Goal: Task Accomplishment & Management: Complete application form

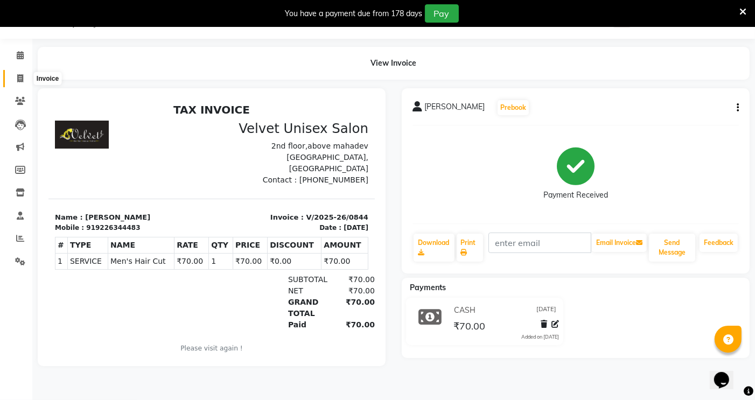
click at [17, 76] on icon at bounding box center [20, 78] width 6 height 8
select select "service"
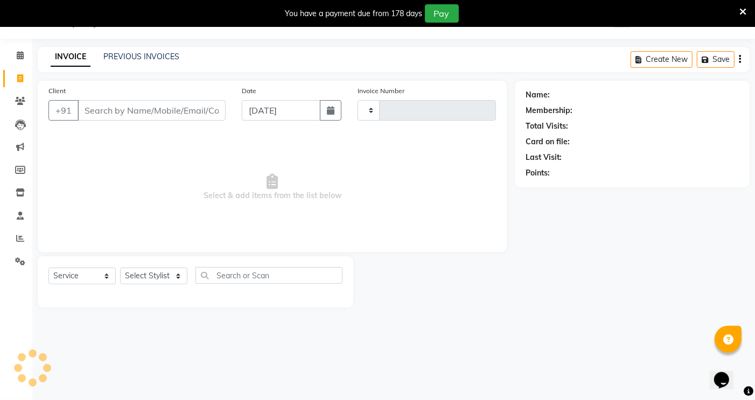
type input "0845"
select select "5384"
click at [115, 116] on input "Client" at bounding box center [152, 110] width 148 height 20
click at [164, 272] on select "Select Stylist [PERSON_NAME] [PERSON_NAME] [PERSON_NAME] sagar nadrekar [PERSON…" at bounding box center [153, 276] width 67 height 17
select select "35743"
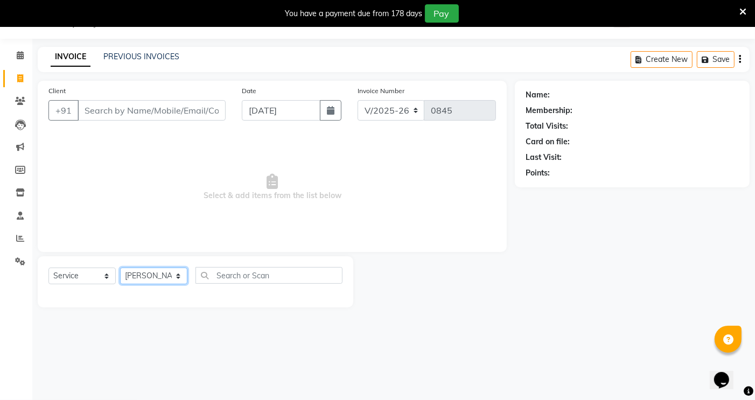
click at [120, 268] on select "Select Stylist [PERSON_NAME] [PERSON_NAME] [PERSON_NAME] sagar nadrekar [PERSON…" at bounding box center [153, 276] width 67 height 17
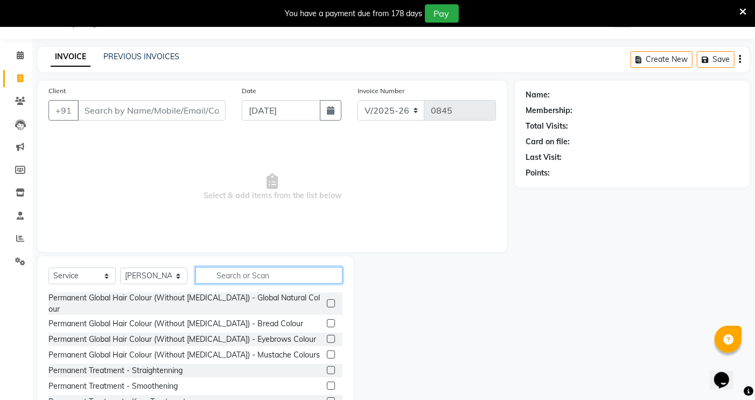
click at [241, 280] on input "text" at bounding box center [269, 275] width 147 height 17
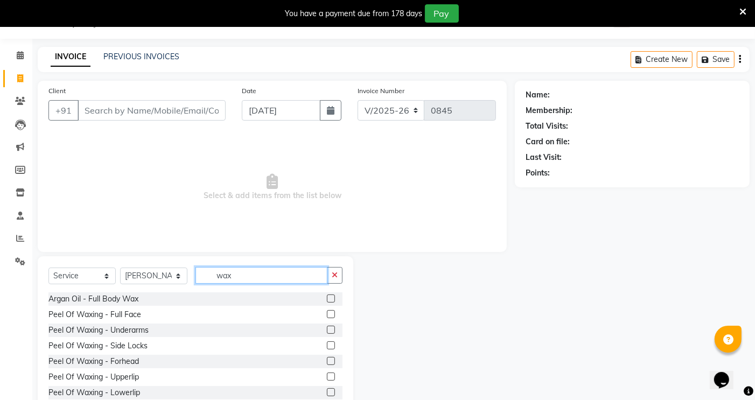
click at [261, 277] on input "wax" at bounding box center [262, 275] width 132 height 17
type input "w"
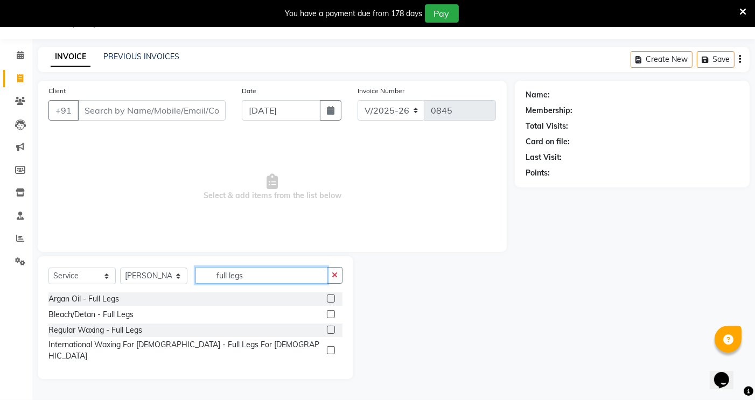
type input "full legs"
click at [330, 296] on label at bounding box center [331, 299] width 8 height 8
click at [330, 296] on input "checkbox" at bounding box center [330, 299] width 7 height 7
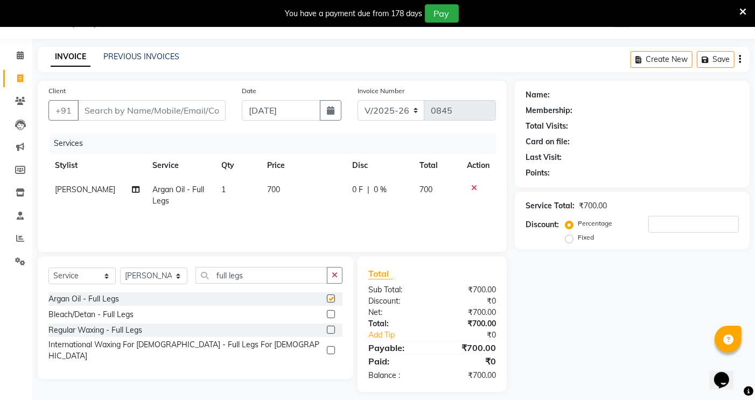
checkbox input "false"
drag, startPoint x: 267, startPoint y: 279, endPoint x: 266, endPoint y: 271, distance: 7.7
click at [266, 277] on input "full legs" at bounding box center [262, 275] width 132 height 17
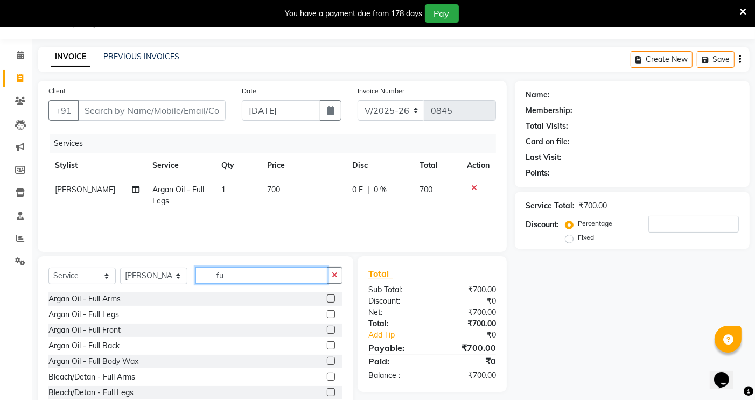
type input "f"
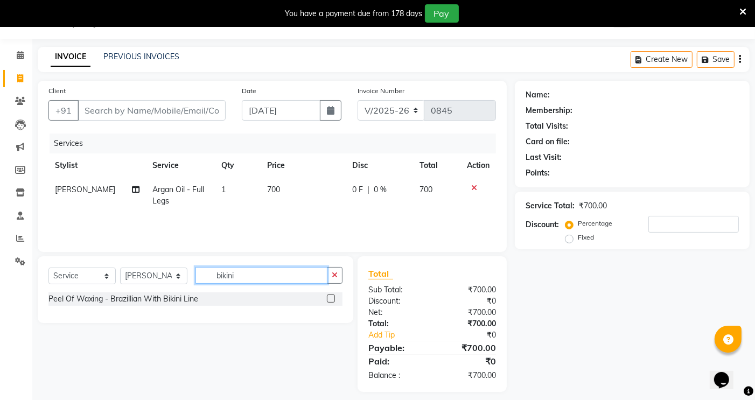
type input "bikini"
click at [330, 300] on label at bounding box center [331, 299] width 8 height 8
click at [330, 300] on input "checkbox" at bounding box center [330, 299] width 7 height 7
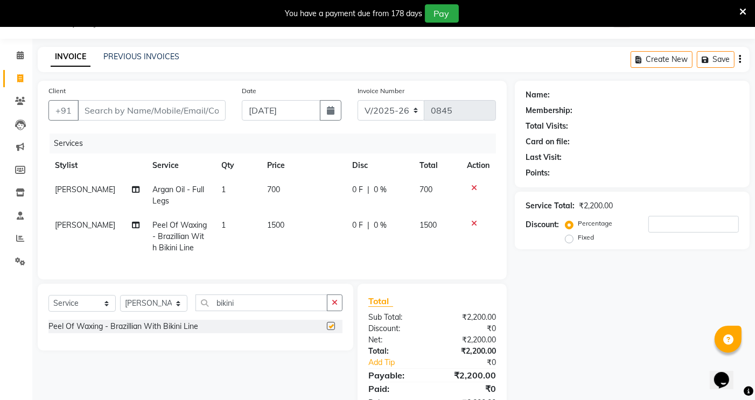
checkbox input "false"
click at [267, 190] on span "700" at bounding box center [273, 190] width 13 height 10
select select "35743"
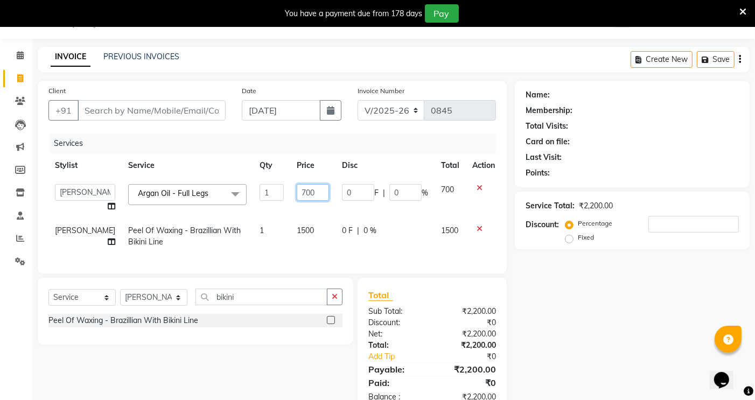
click at [297, 191] on input "700" at bounding box center [313, 192] width 32 height 17
type input "800"
click at [315, 242] on td "1500" at bounding box center [312, 237] width 45 height 36
select select "35743"
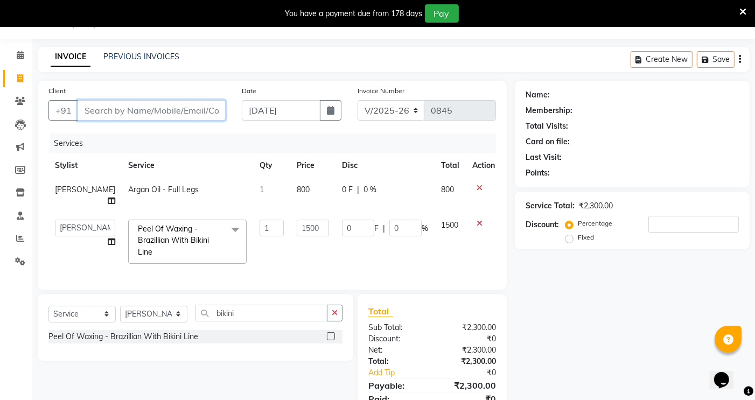
click at [171, 110] on input "Client" at bounding box center [152, 110] width 148 height 20
type input "g"
type input "0"
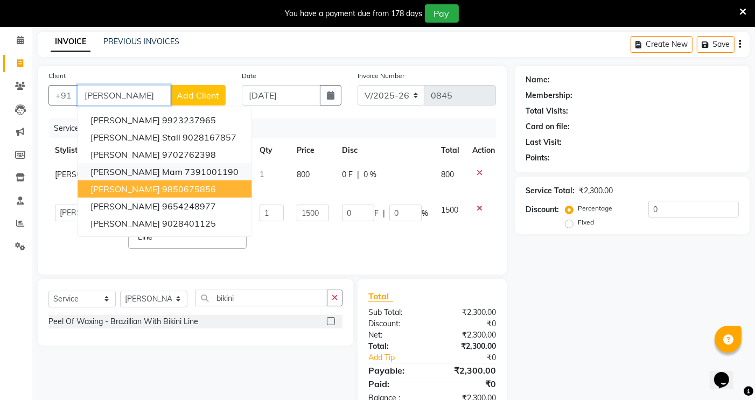
scroll to position [22, 0]
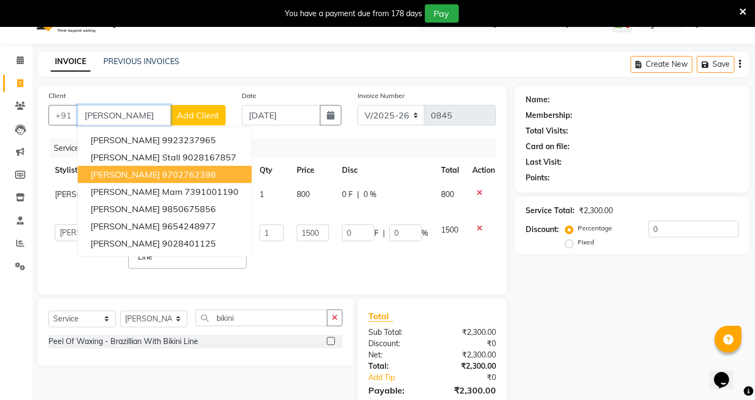
click at [162, 179] on ngb-highlight "9702762398" at bounding box center [189, 174] width 54 height 11
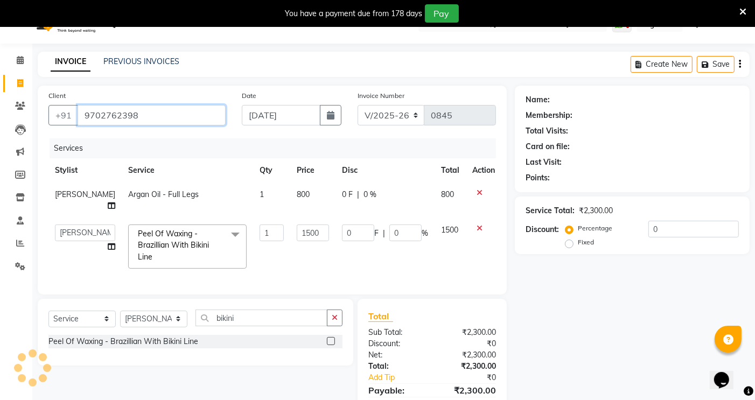
type input "9702762398"
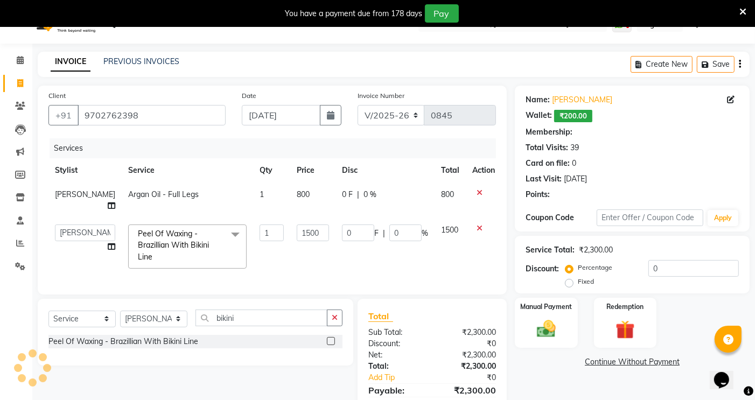
select select "1: Object"
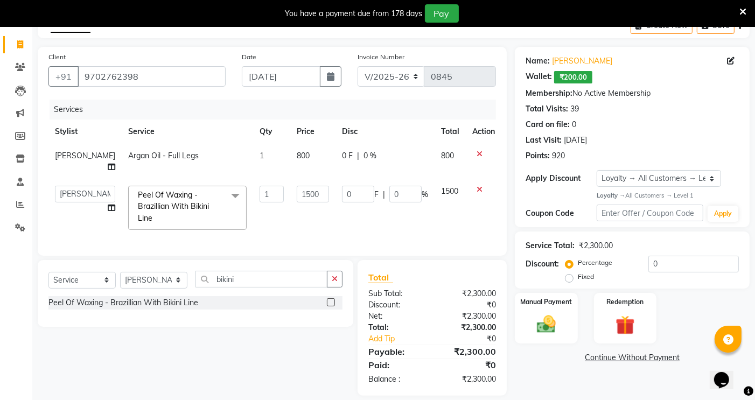
scroll to position [82, 0]
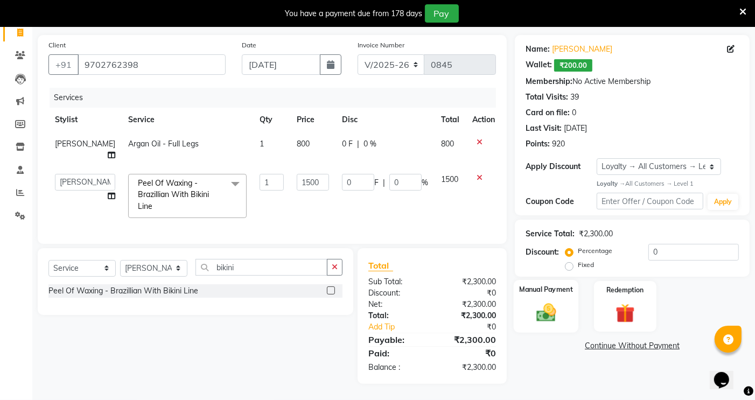
click at [547, 302] on img at bounding box center [547, 313] width 32 height 23
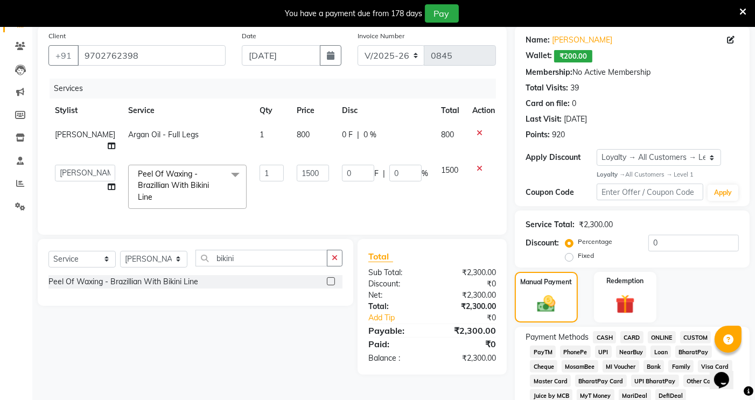
click at [605, 338] on span "CASH" at bounding box center [604, 337] width 23 height 12
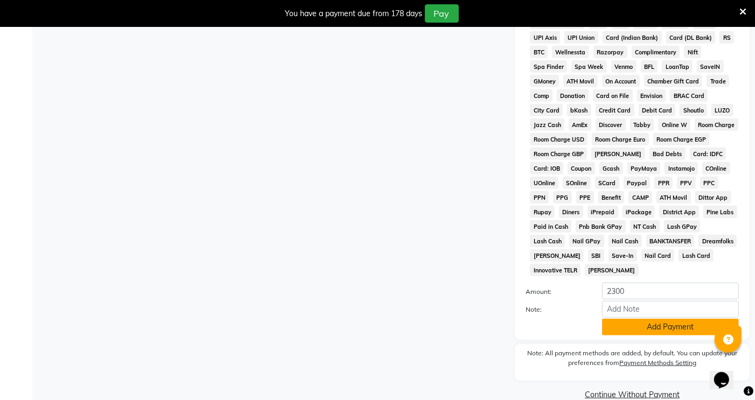
scroll to position [477, 0]
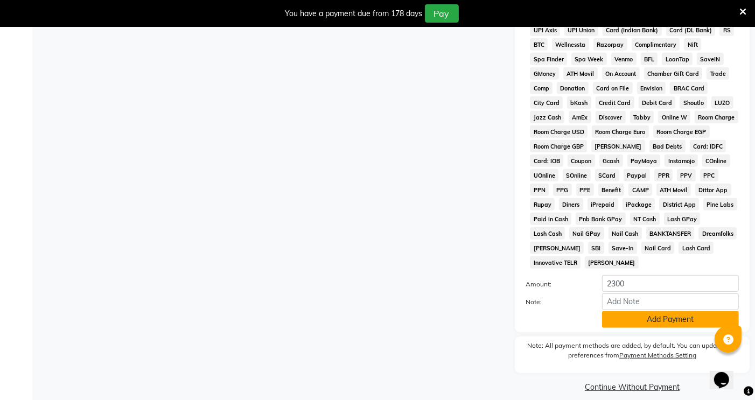
click at [616, 311] on button "Add Payment" at bounding box center [670, 319] width 137 height 17
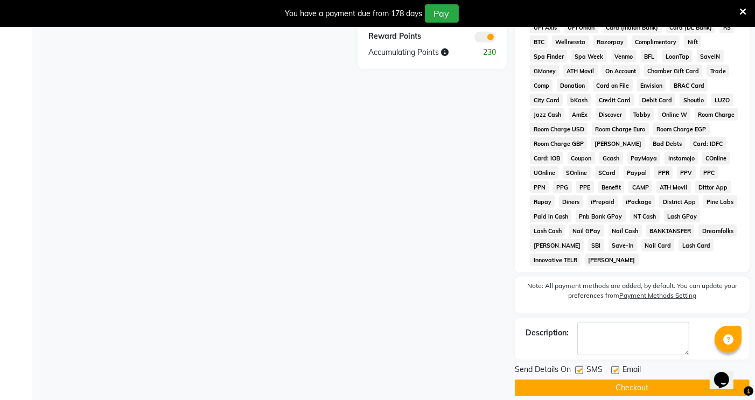
scroll to position [481, 0]
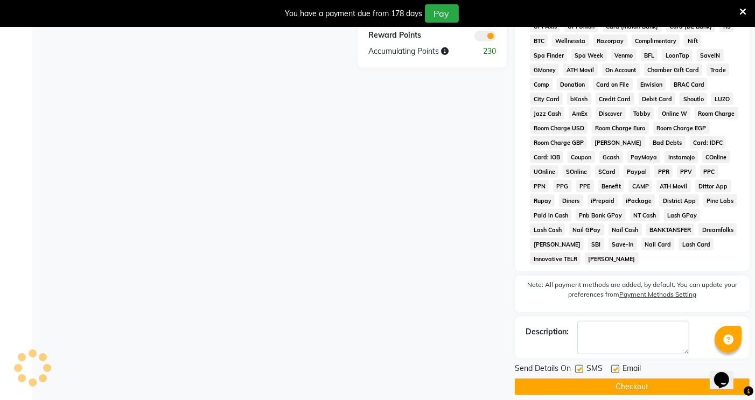
click at [640, 379] on button "Checkout" at bounding box center [632, 387] width 235 height 17
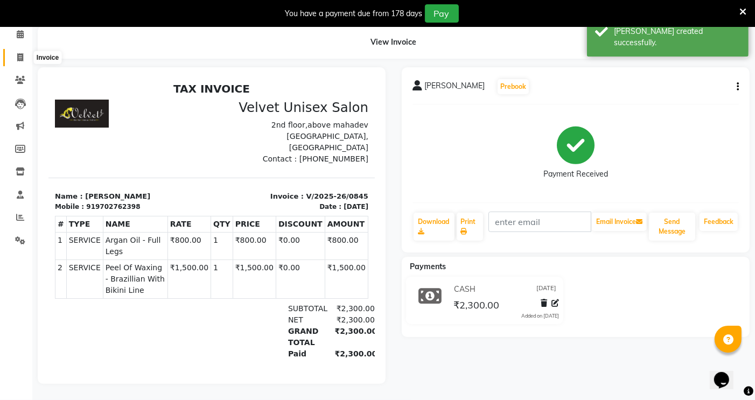
click at [19, 53] on icon at bounding box center [20, 57] width 6 height 8
select select "service"
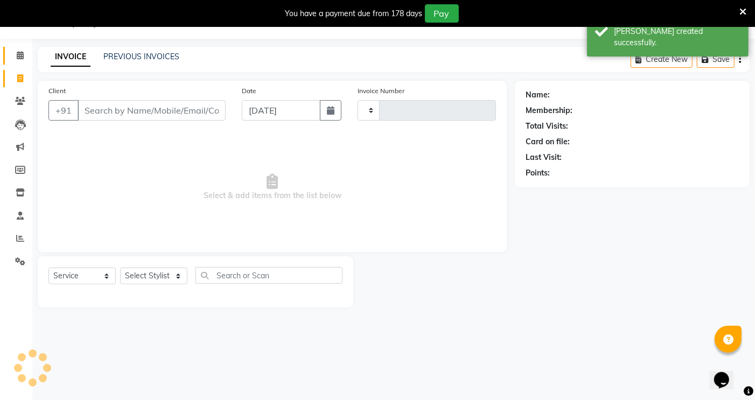
type input "0846"
select select "5384"
